Goal: Register for event/course

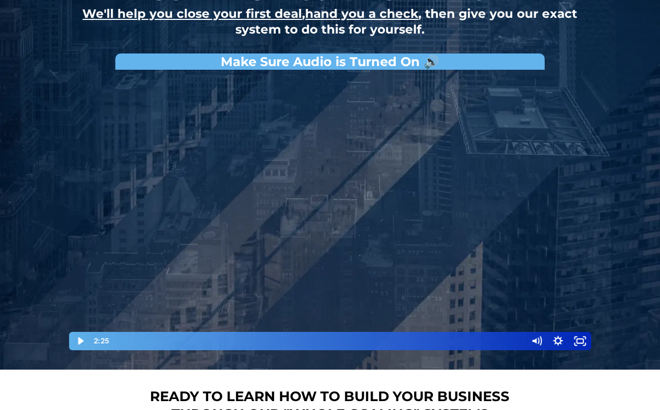
scroll to position [117, 0]
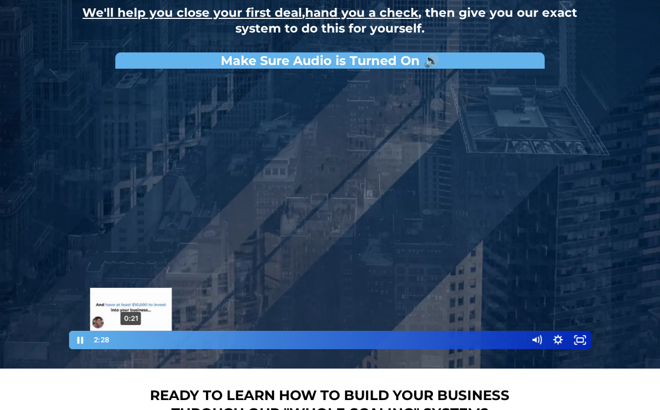
click at [130, 339] on div "0:21" at bounding box center [317, 340] width 403 height 18
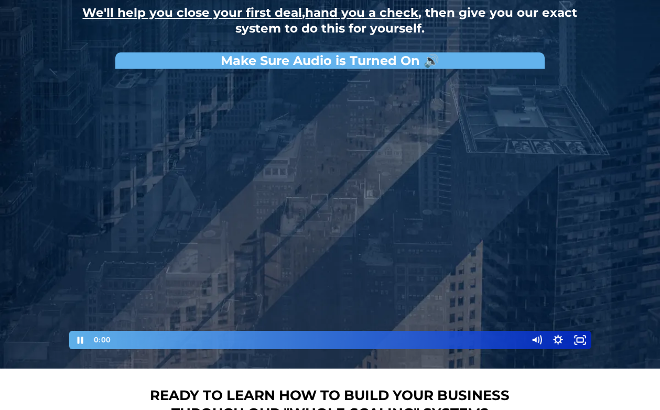
click at [103, 338] on div "0:00 0:00" at bounding box center [308, 340] width 434 height 18
click at [243, 216] on div at bounding box center [330, 212] width 524 height 276
click at [68, 74] on button "Pause: David Choi - Whole-Scaling VSL V.2 (short)" at bounding box center [68, 74] width 1 height 1
click at [68, 74] on button "Play Video: David Choi - Whole-Scaling VSL V.2 (short)" at bounding box center [68, 74] width 1 height 1
click at [636, 51] on div "How to do 5+ deals per month using our "whole-scaling" method. We'll help you c…" at bounding box center [330, 126] width 613 height 486
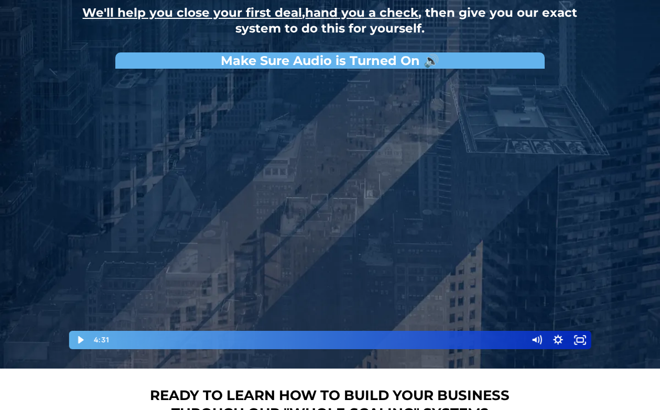
click at [428, 158] on div at bounding box center [330, 212] width 524 height 276
click at [68, 74] on button "Pause: David Choi - Whole-Scaling VSL V.2 (short)" at bounding box center [68, 74] width 1 height 1
click at [68, 74] on button "Play Video: David Choi - Whole-Scaling VSL V.2 (short)" at bounding box center [68, 74] width 1 height 1
click at [68, 74] on button "Pause: David Choi - Whole-Scaling VSL V.2 (short)" at bounding box center [68, 74] width 1 height 1
click at [68, 74] on button "Play Video: David Choi - Whole-Scaling VSL V.2 (short)" at bounding box center [68, 74] width 1 height 1
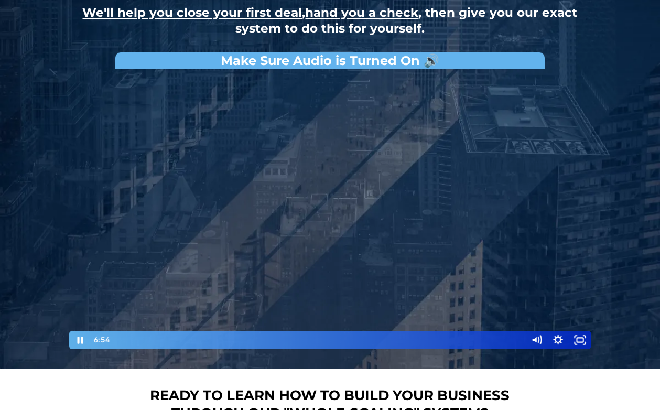
click at [68, 74] on button "Pause: David Choi - Whole-Scaling VSL V.2 (short)" at bounding box center [68, 74] width 1 height 1
click at [68, 74] on button "Play Video: David Choi - Whole-Scaling VSL V.2 (short)" at bounding box center [68, 74] width 1 height 1
click at [68, 74] on button "Pause: David Choi - Whole-Scaling VSL V.2 (short)" at bounding box center [68, 74] width 1 height 1
click at [68, 74] on button "Play Video: David Choi - Whole-Scaling VSL V.2 (short)" at bounding box center [68, 74] width 1 height 1
click at [68, 74] on button "Pause: David Choi - Whole-Scaling VSL V.2 (short)" at bounding box center [68, 74] width 1 height 1
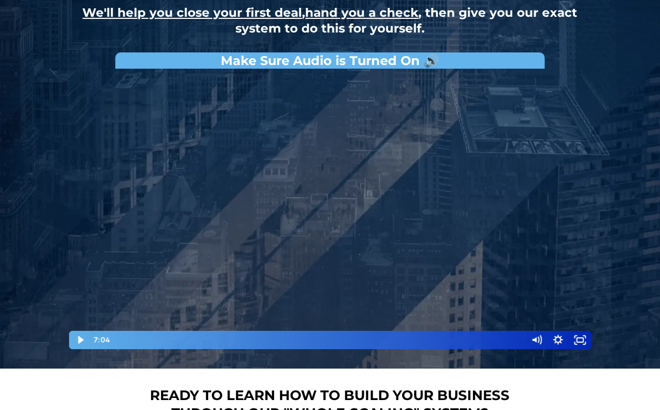
click at [68, 74] on button "Play Video: David Choi - Whole-Scaling VSL V.2 (short)" at bounding box center [68, 74] width 1 height 1
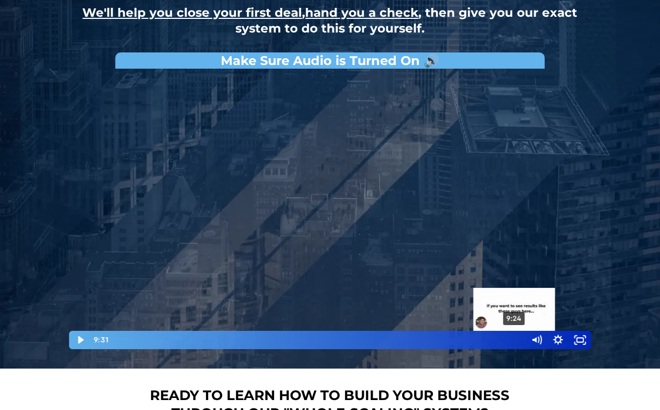
click at [515, 342] on div "9:24" at bounding box center [317, 340] width 403 height 18
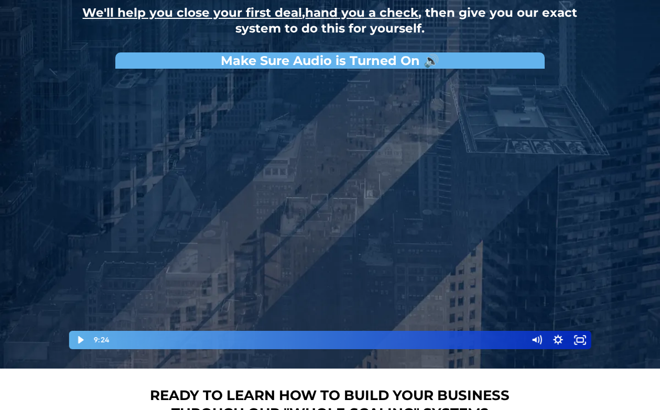
click at [492, 258] on div at bounding box center [330, 212] width 524 height 276
click at [68, 74] on button "Pause: David Choi - Whole-Scaling VSL V.2 (short)" at bounding box center [68, 74] width 1 height 1
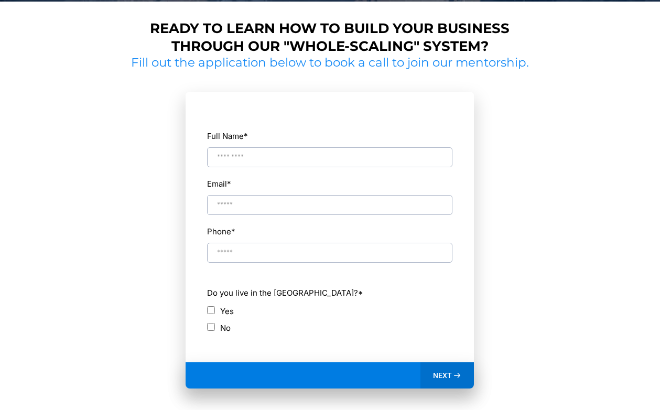
scroll to position [0, 0]
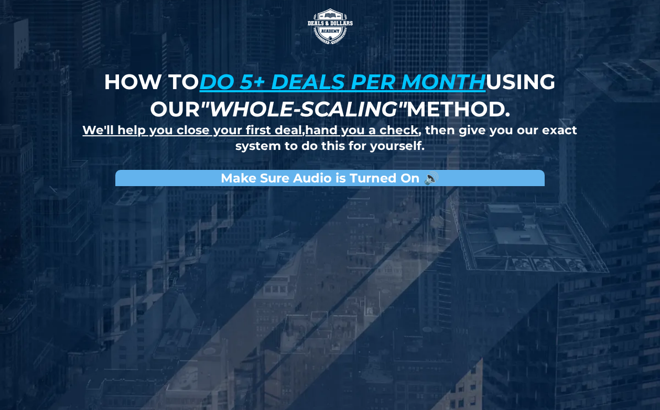
click at [325, 26] on img at bounding box center [330, 26] width 52 height 52
click at [439, 82] on u "do 5+ deals per month" at bounding box center [342, 82] width 286 height 26
click at [219, 135] on u "We'll help you close your first deal" at bounding box center [192, 130] width 220 height 15
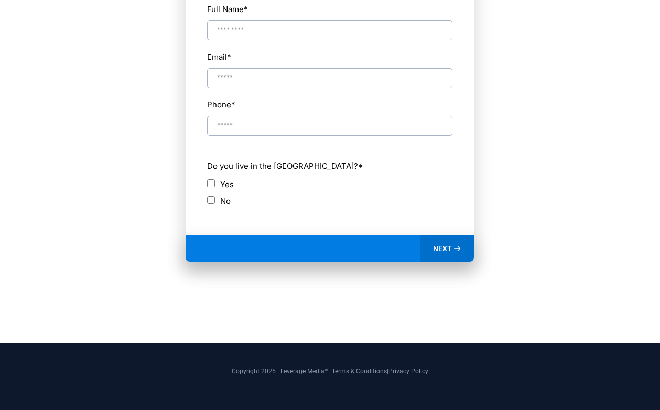
scroll to position [611, 0]
click at [443, 247] on span "NEXT" at bounding box center [442, 248] width 19 height 9
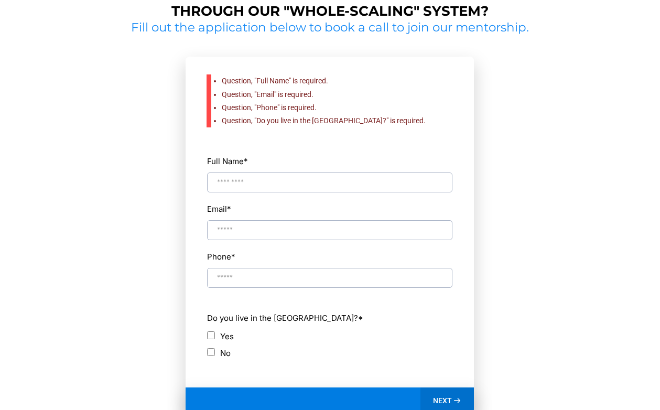
scroll to position [520, 0]
click at [398, 178] on input "Full Name *" at bounding box center [329, 182] width 245 height 20
type input "*********"
type input "**********"
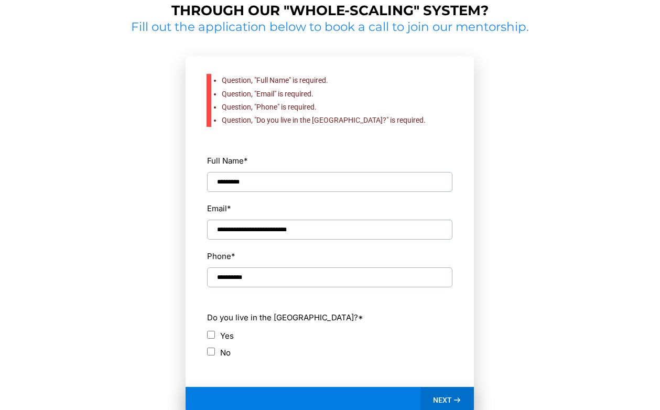
type input "**********"
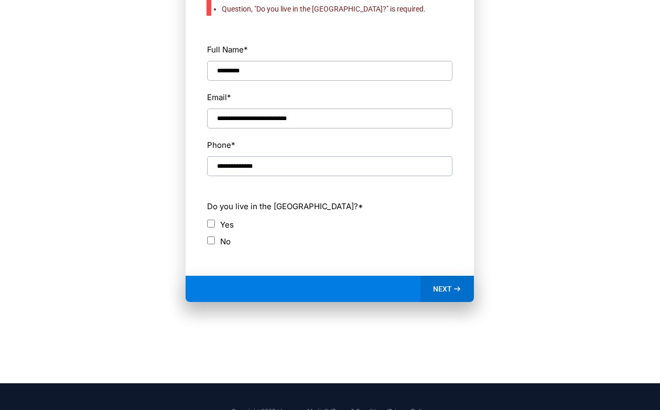
scroll to position [645, 0]
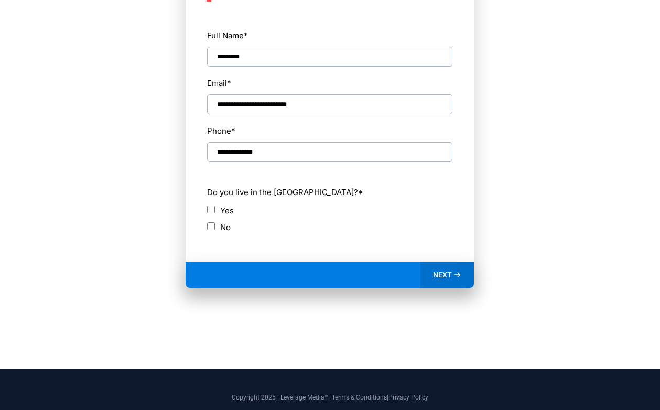
click at [212, 214] on div "Yes" at bounding box center [329, 210] width 245 height 14
